Goal: Information Seeking & Learning: Find specific fact

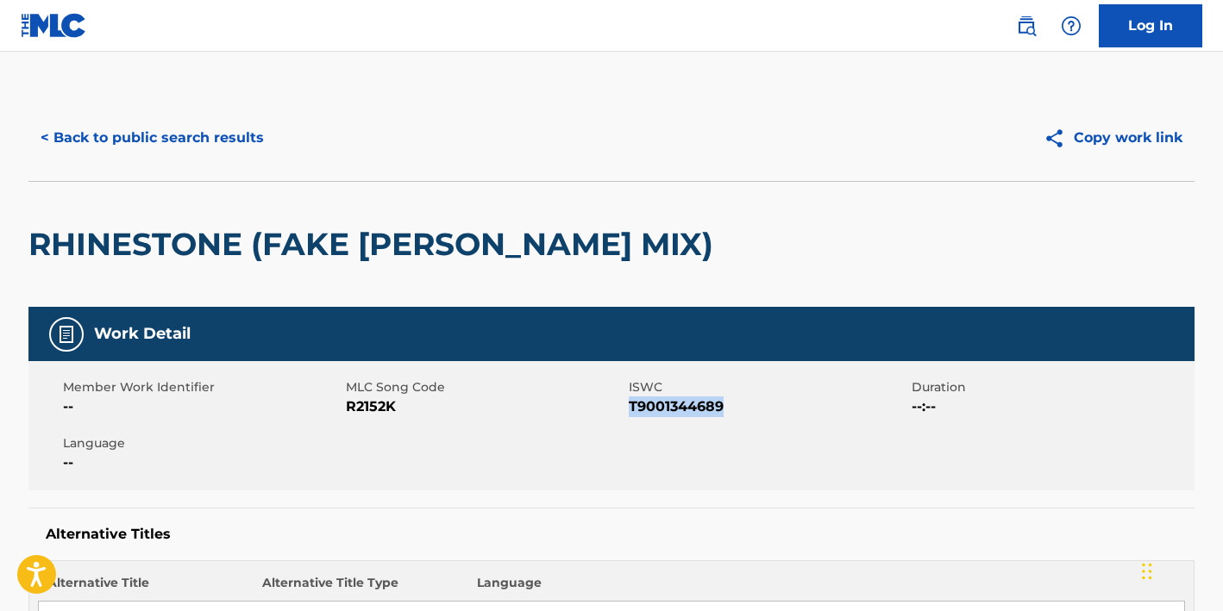
click at [193, 135] on button "< Back to public search results" at bounding box center [152, 137] width 248 height 43
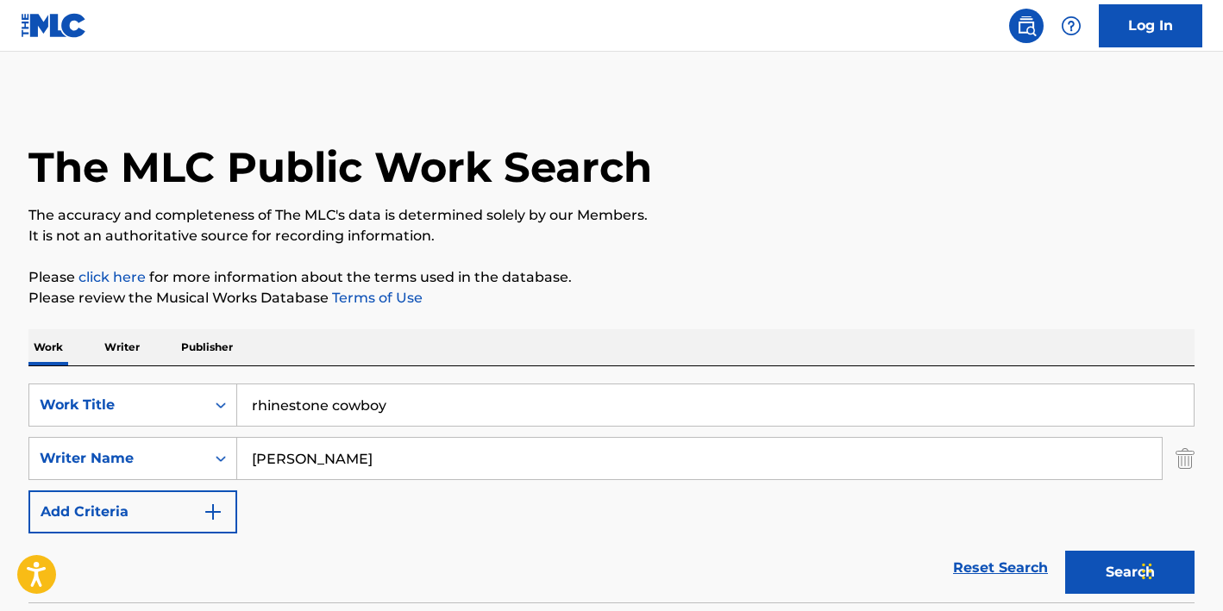
click at [340, 404] on input "rhinestone cowboy" at bounding box center [715, 405] width 956 height 41
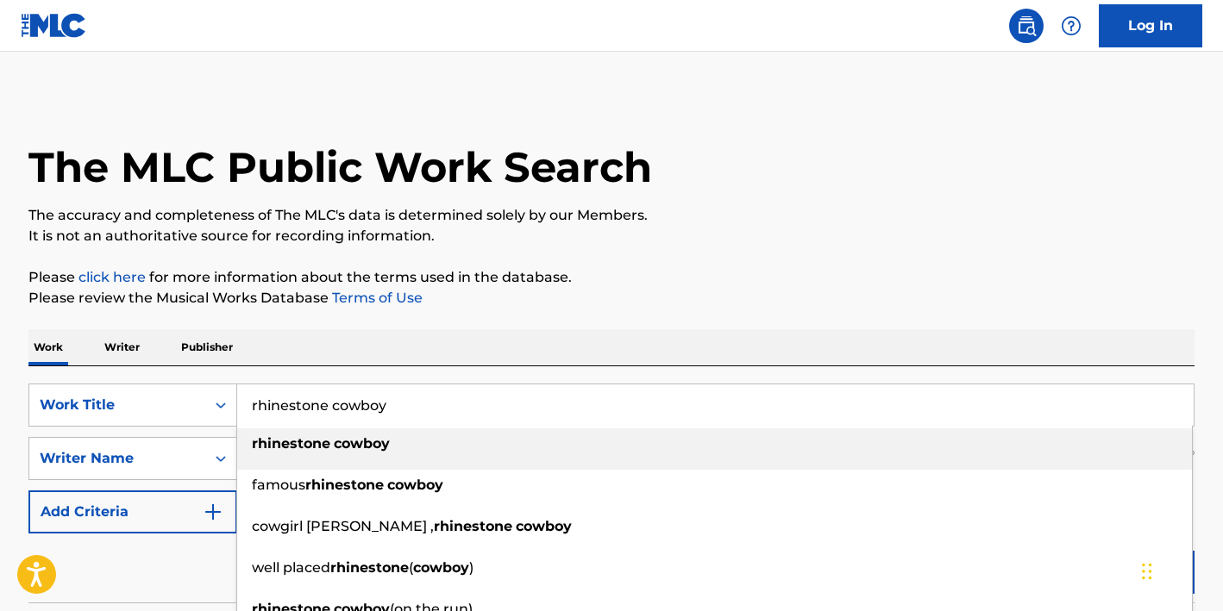
click at [341, 404] on input "rhinestone cowboy" at bounding box center [715, 405] width 956 height 41
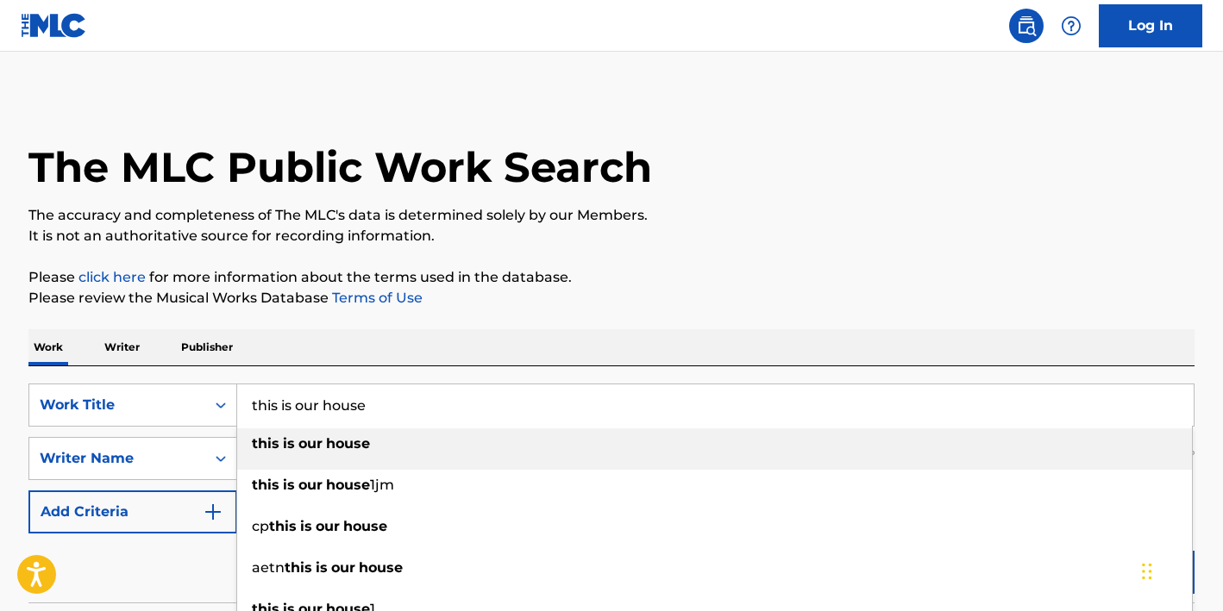
type input "this is our house"
click at [285, 445] on strong "is" at bounding box center [289, 444] width 12 height 16
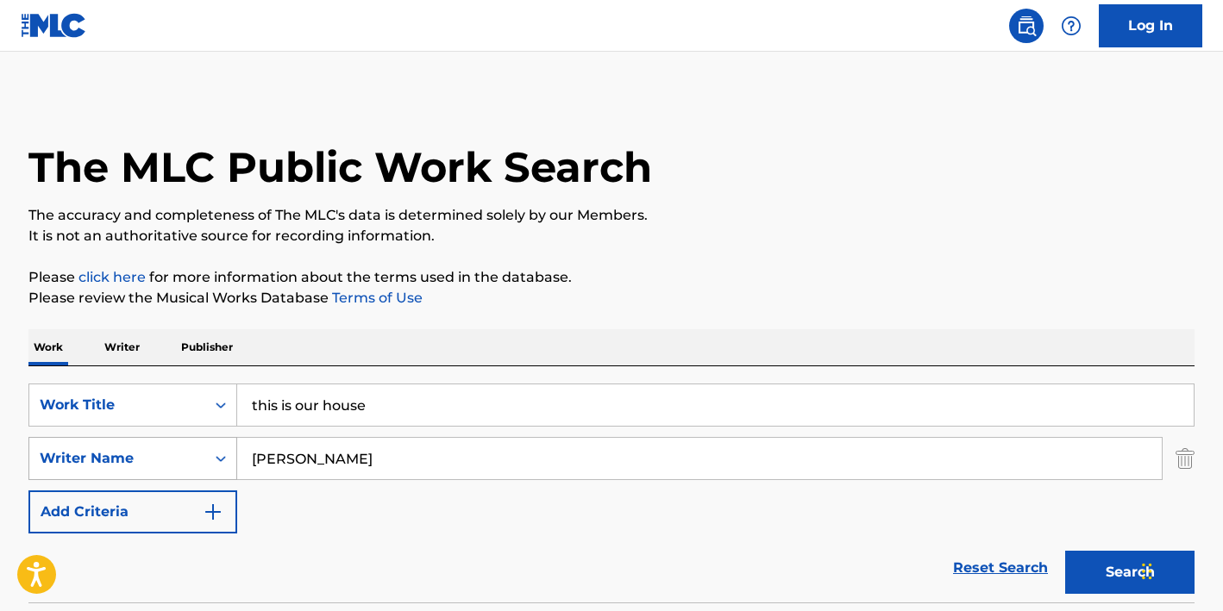
click at [223, 461] on div "Writer Name" at bounding box center [132, 458] width 209 height 43
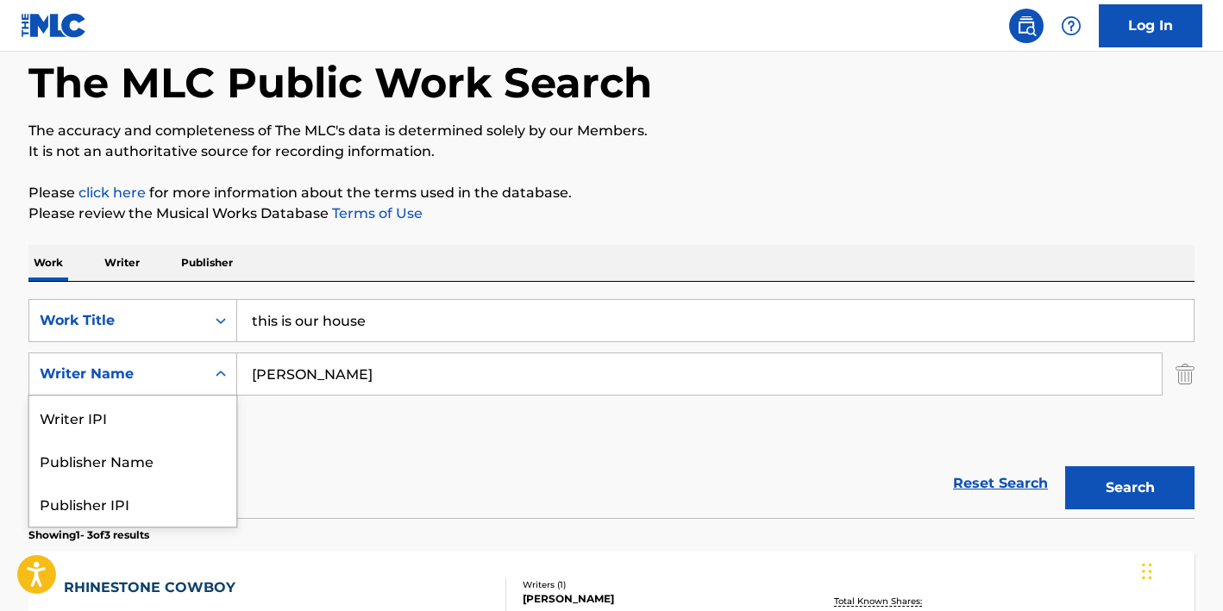
scroll to position [85, 0]
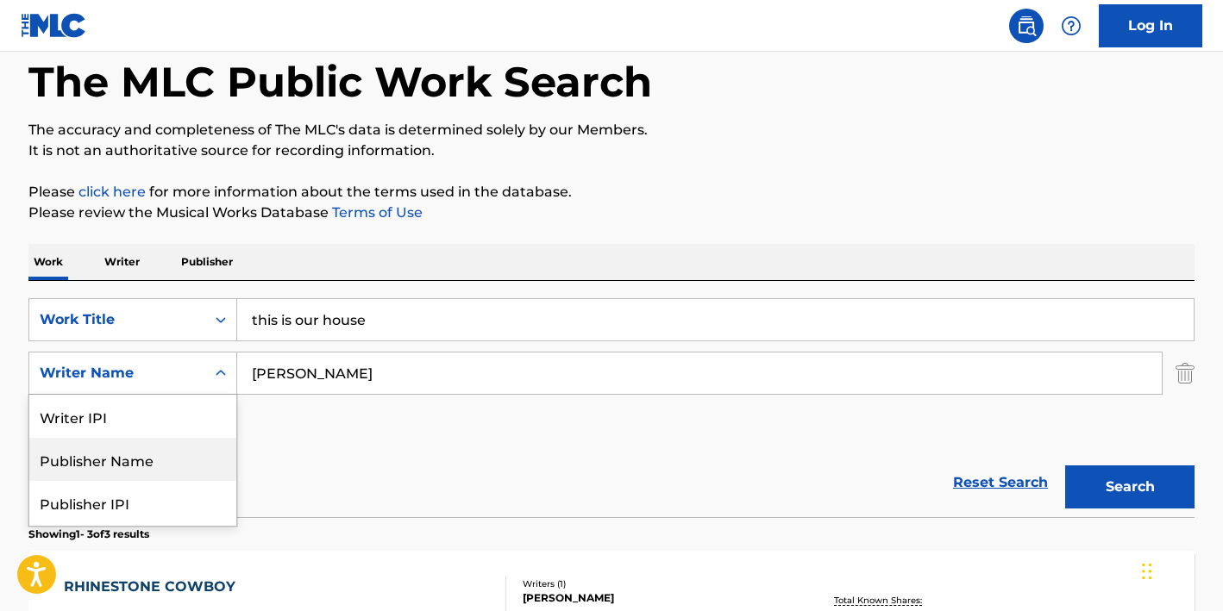
click at [290, 376] on input "[PERSON_NAME]" at bounding box center [699, 373] width 925 height 41
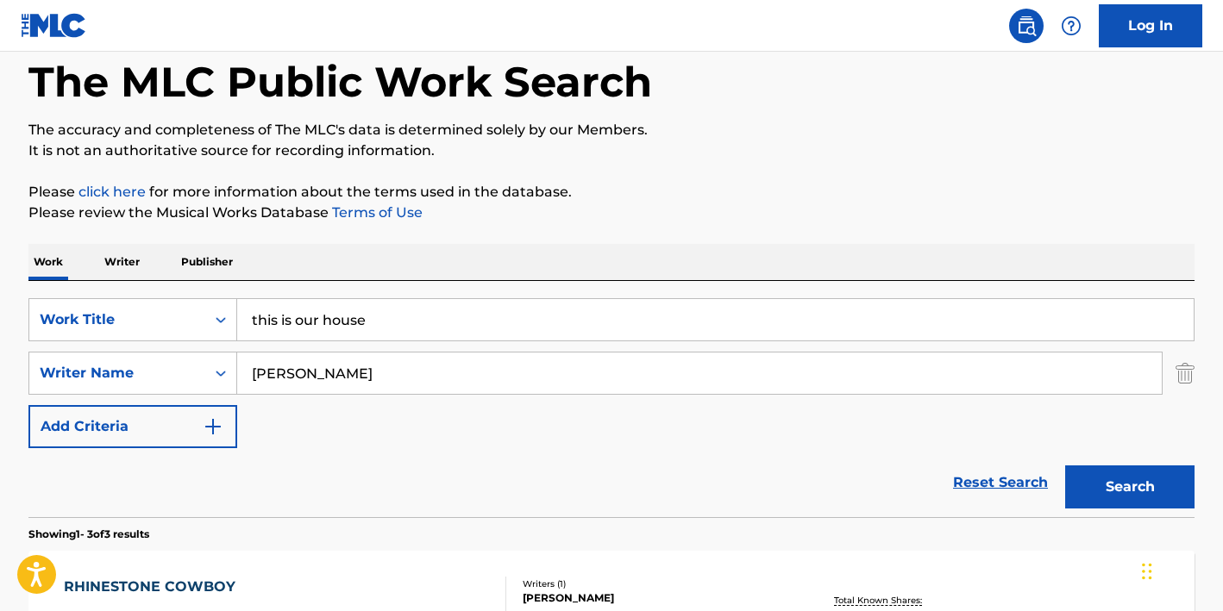
click at [290, 376] on input "[PERSON_NAME]" at bounding box center [699, 373] width 925 height 41
type input "b"
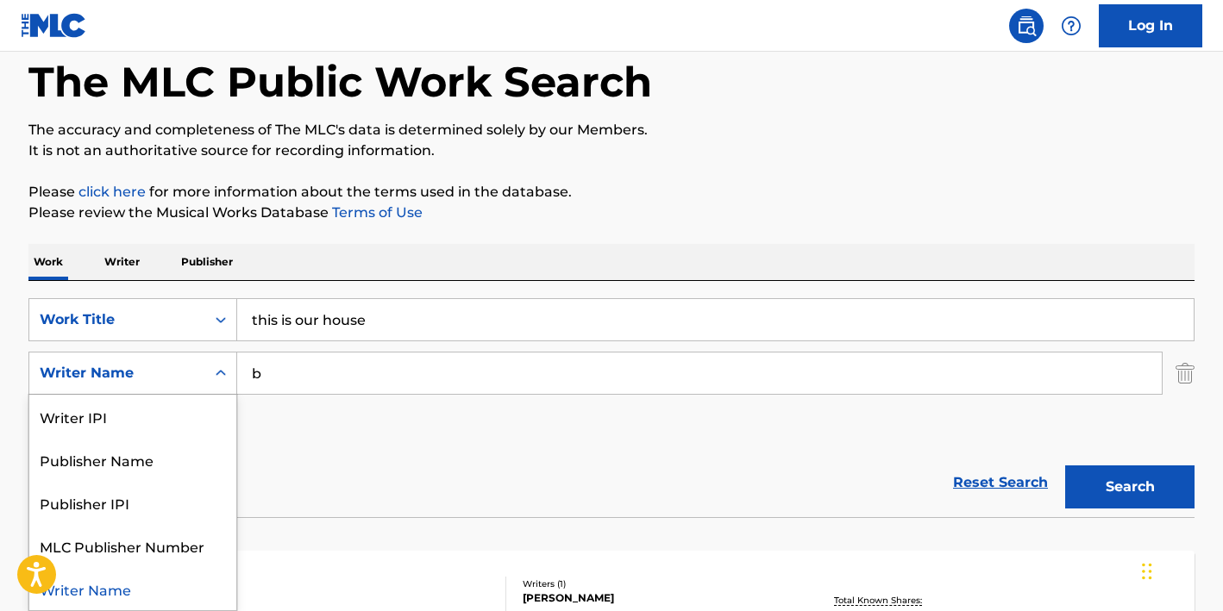
click at [213, 374] on icon "Search Form" at bounding box center [220, 373] width 17 height 17
click at [157, 577] on div "Writer Name" at bounding box center [132, 588] width 207 height 43
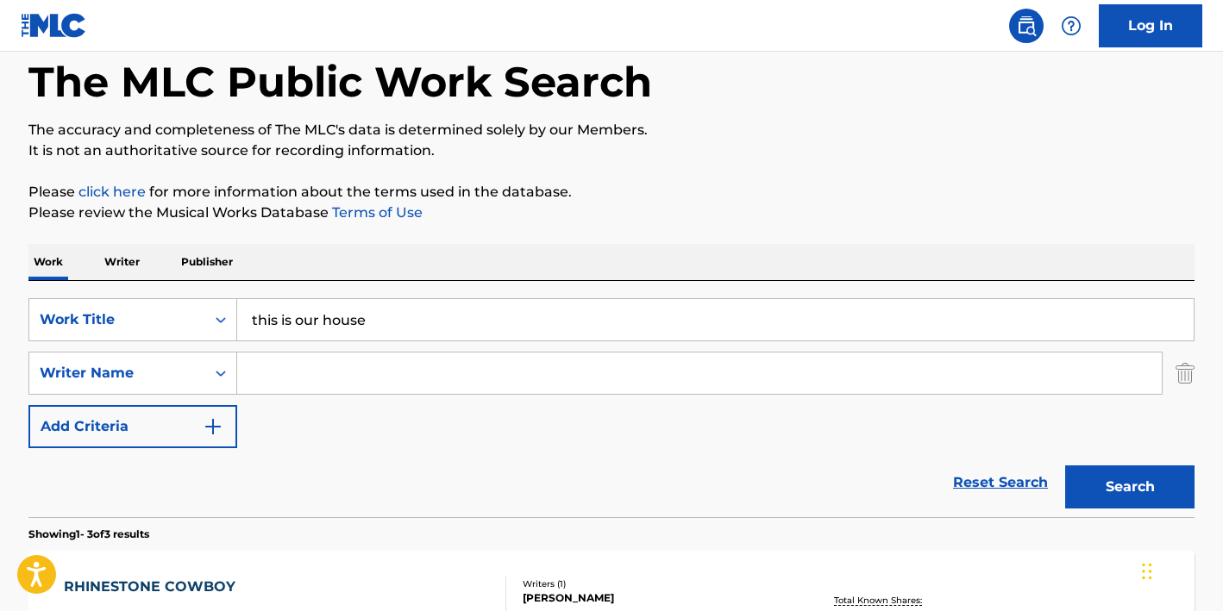
click at [317, 379] on input "Search Form" at bounding box center [699, 373] width 925 height 41
type input "[PERSON_NAME]"
click at [1130, 487] on button "Search" at bounding box center [1129, 487] width 129 height 43
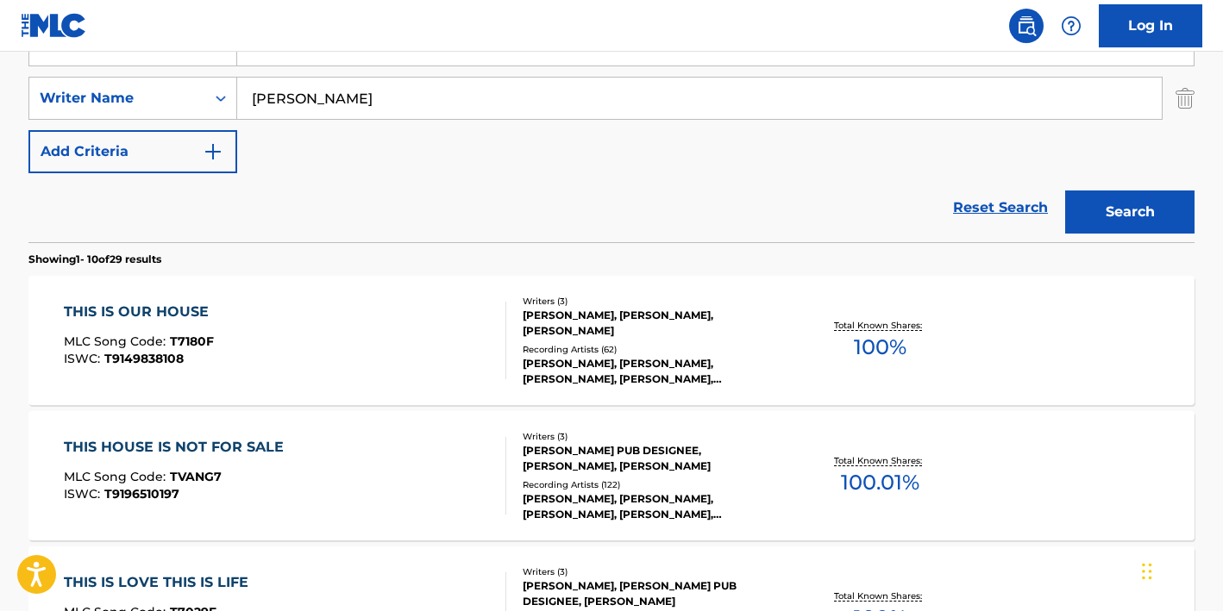
scroll to position [384, 0]
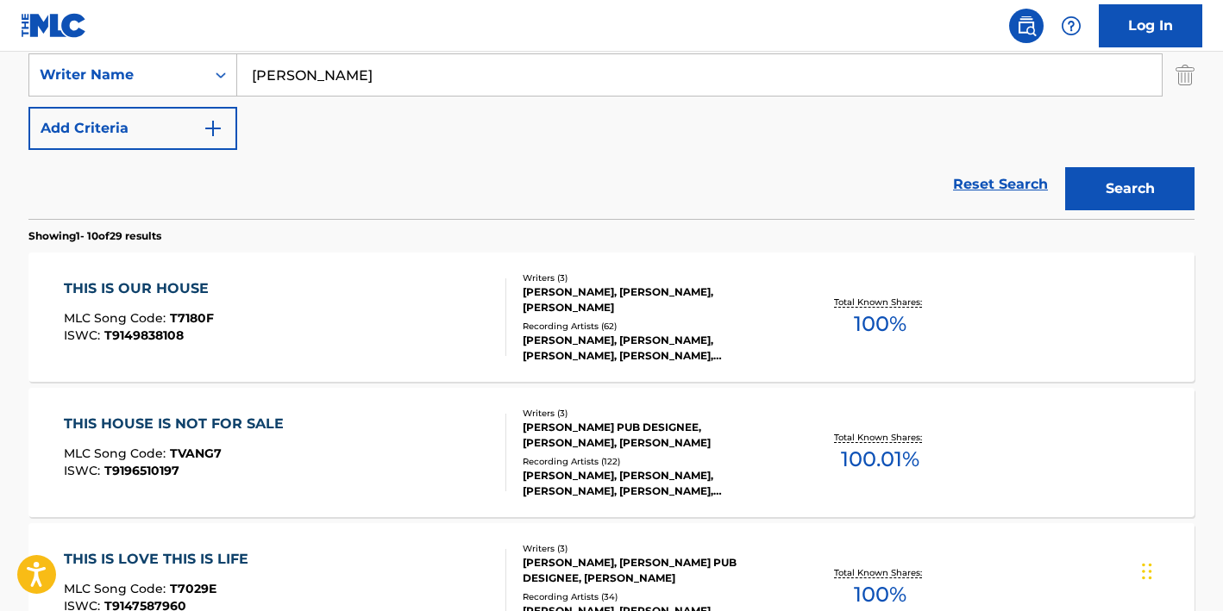
click at [418, 323] on div "THIS IS OUR HOUSE MLC Song Code : T7180F ISWC : T9149838108" at bounding box center [285, 318] width 443 height 78
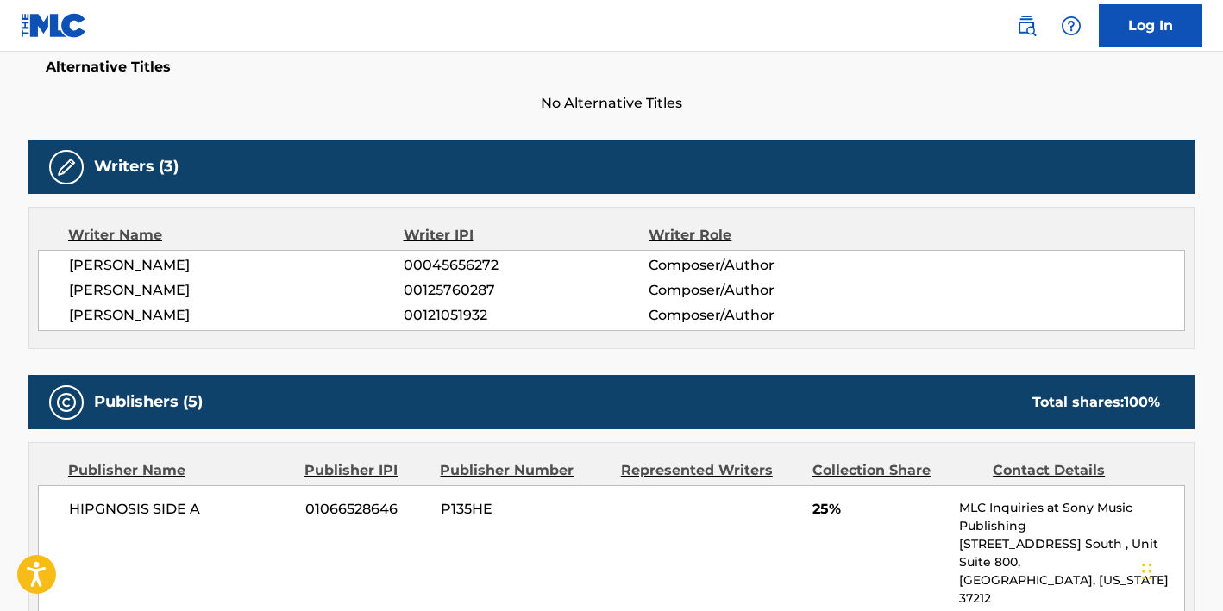
scroll to position [469, 0]
